Goal: Check status: Check status

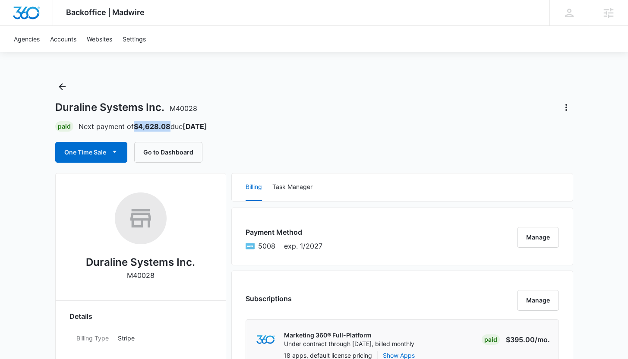
drag, startPoint x: 168, startPoint y: 128, endPoint x: 136, endPoint y: 128, distance: 31.9
click at [136, 128] on strong "$4,628.08" at bounding box center [152, 126] width 37 height 9
click at [170, 127] on p "Next payment of $4,628.08 due [DATE]" at bounding box center [143, 126] width 129 height 10
click at [157, 123] on strong "$4,628.08" at bounding box center [152, 126] width 37 height 9
drag, startPoint x: 158, startPoint y: 126, endPoint x: 135, endPoint y: 122, distance: 23.7
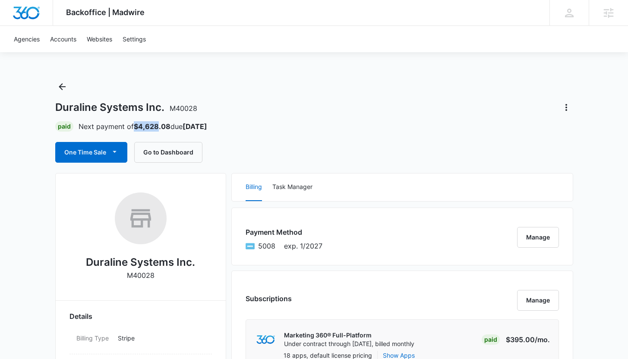
click at [135, 122] on strong "$4,628.08" at bounding box center [152, 126] width 37 height 9
click at [308, 155] on div "One Time Sale Go to Dashboard" at bounding box center [314, 152] width 518 height 21
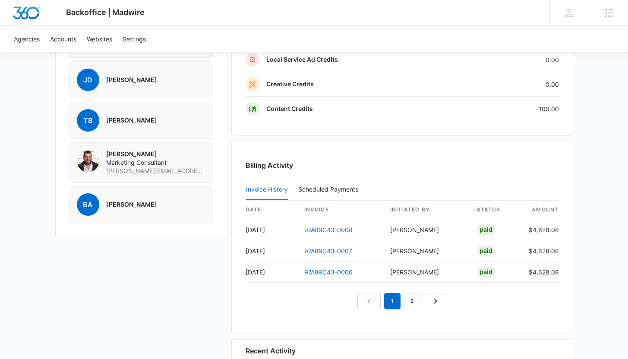
scroll to position [754, 0]
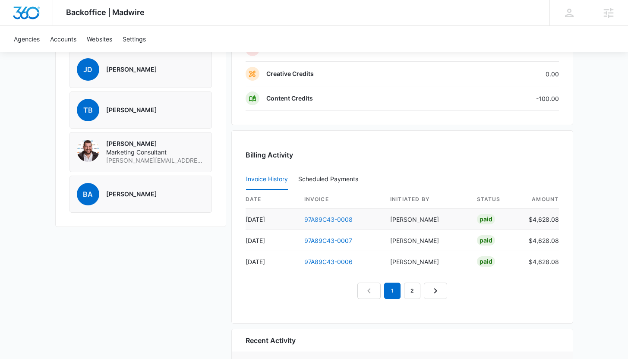
click at [333, 221] on link "97A89C43-0008" at bounding box center [328, 219] width 48 height 7
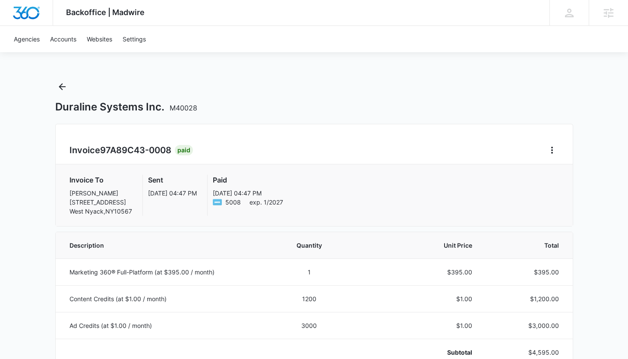
scroll to position [26, 0]
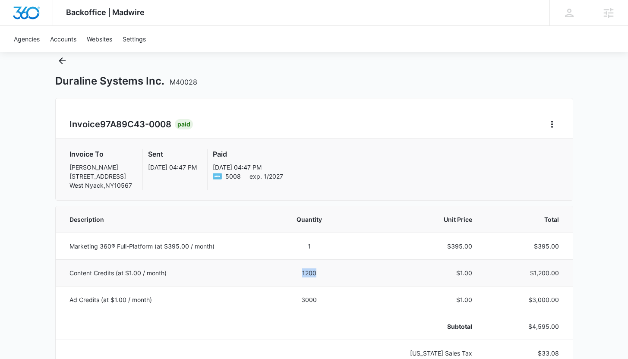
drag, startPoint x: 321, startPoint y: 273, endPoint x: 276, endPoint y: 273, distance: 45.7
click at [276, 273] on td "1200" at bounding box center [308, 272] width 75 height 27
drag, startPoint x: 320, startPoint y: 301, endPoint x: 301, endPoint y: 300, distance: 19.0
click at [301, 300] on td "3000" at bounding box center [308, 299] width 75 height 27
